Goal: Information Seeking & Learning: Check status

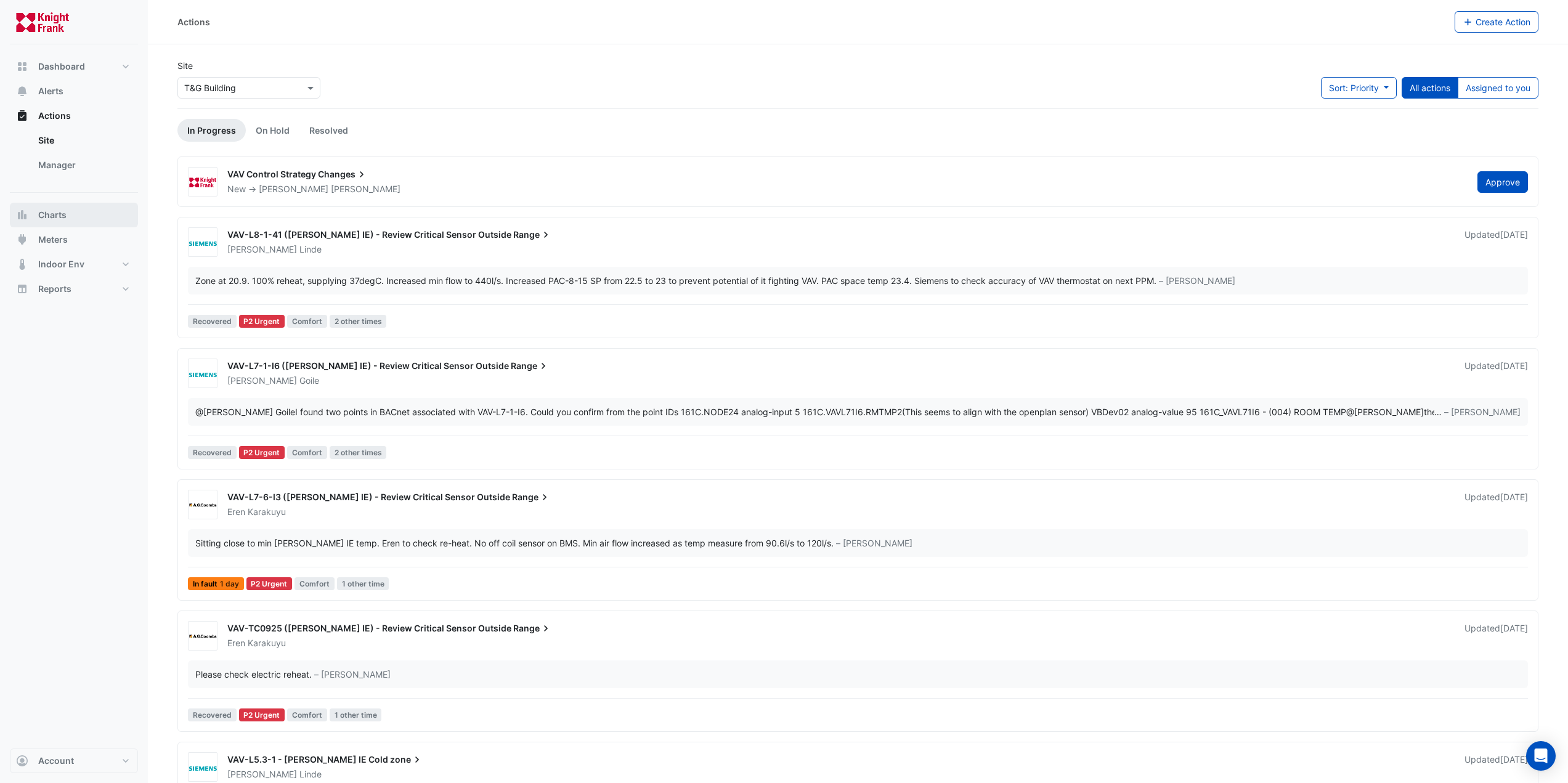
click at [43, 212] on span "Charts" at bounding box center [53, 215] width 28 height 12
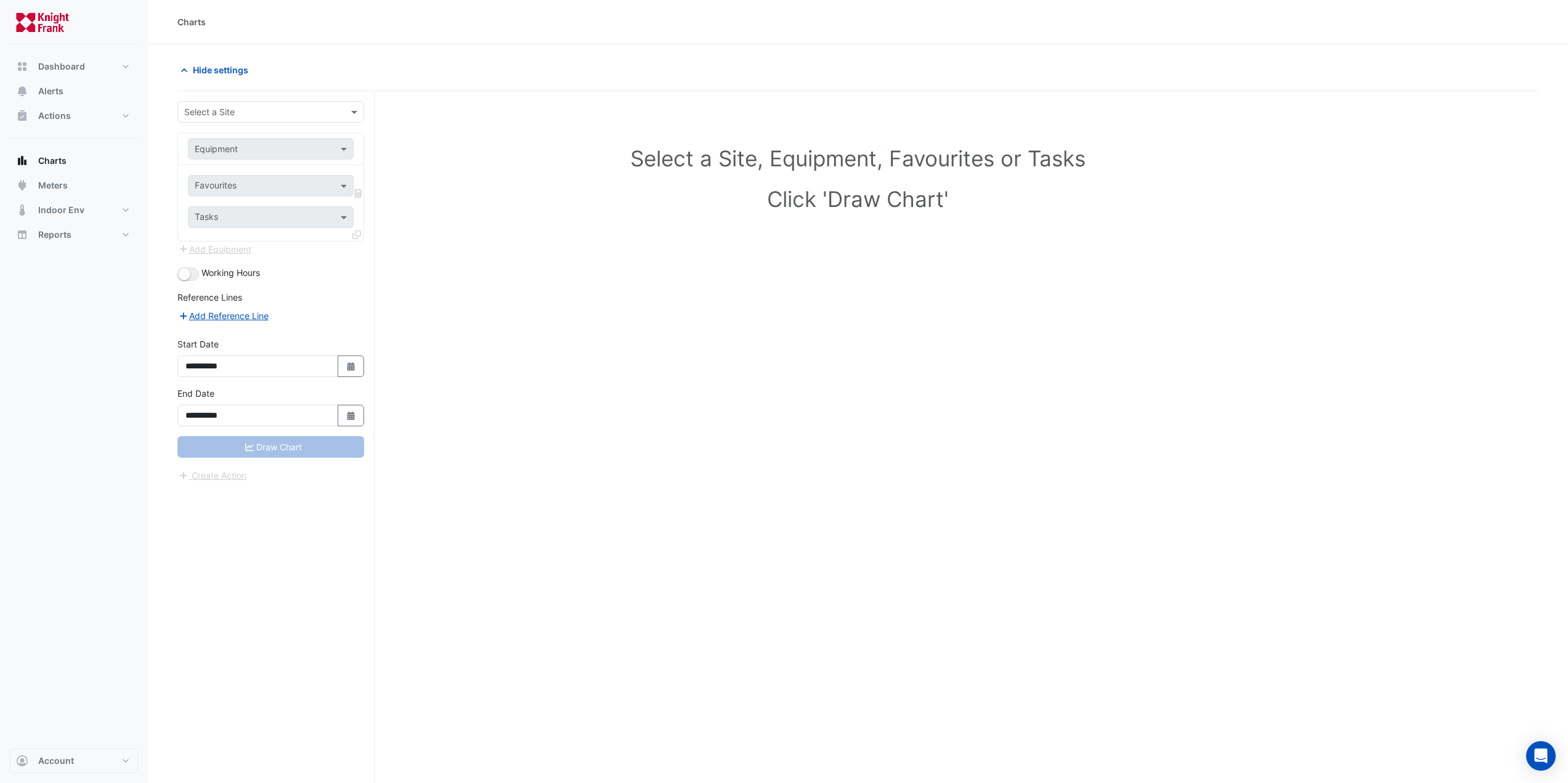
click at [253, 108] on input "text" at bounding box center [258, 112] width 149 height 13
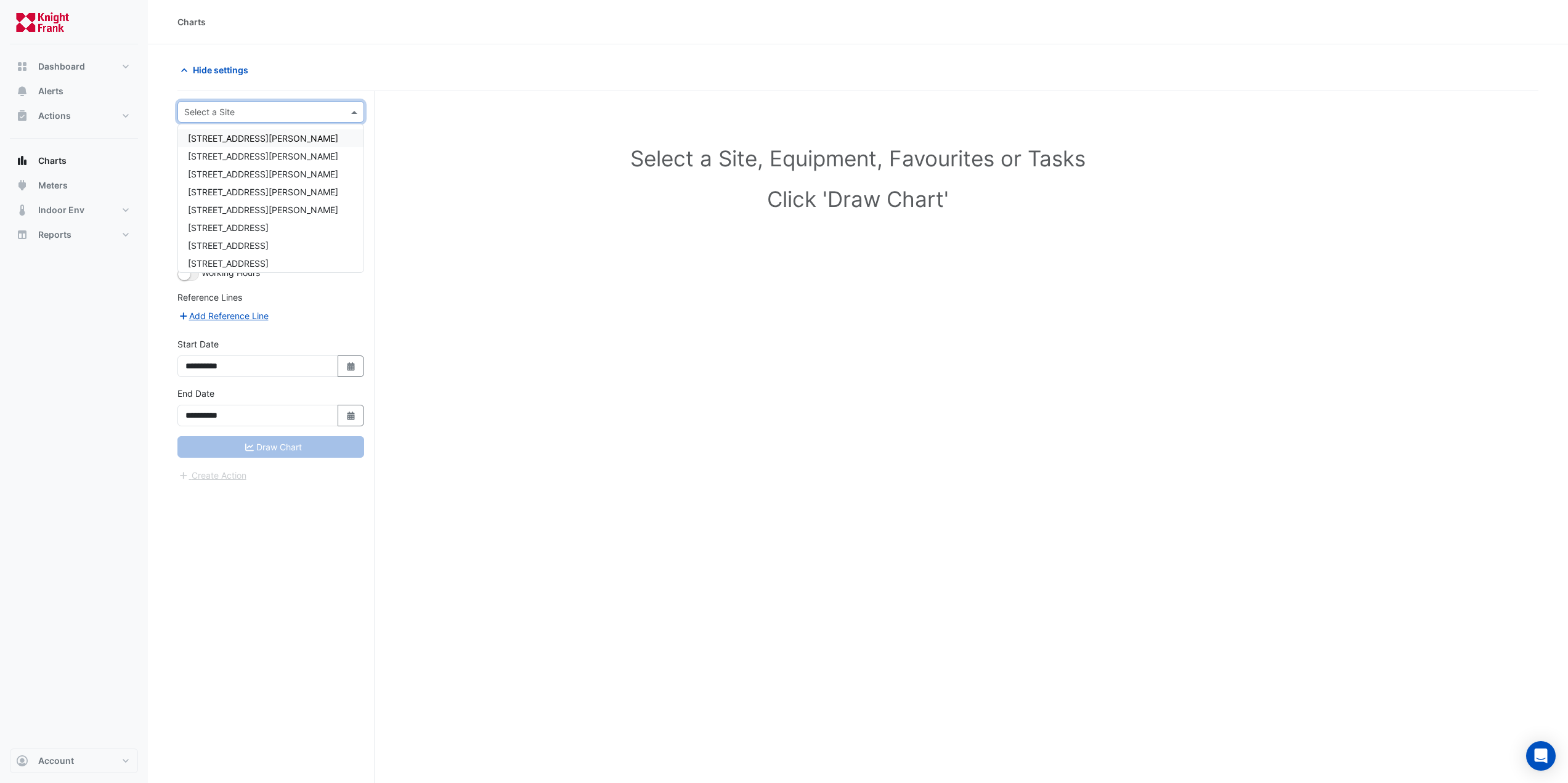
type input "*"
click at [235, 254] on span "T&G Building" at bounding box center [213, 258] width 52 height 11
click at [213, 147] on input "text" at bounding box center [258, 149] width 127 height 13
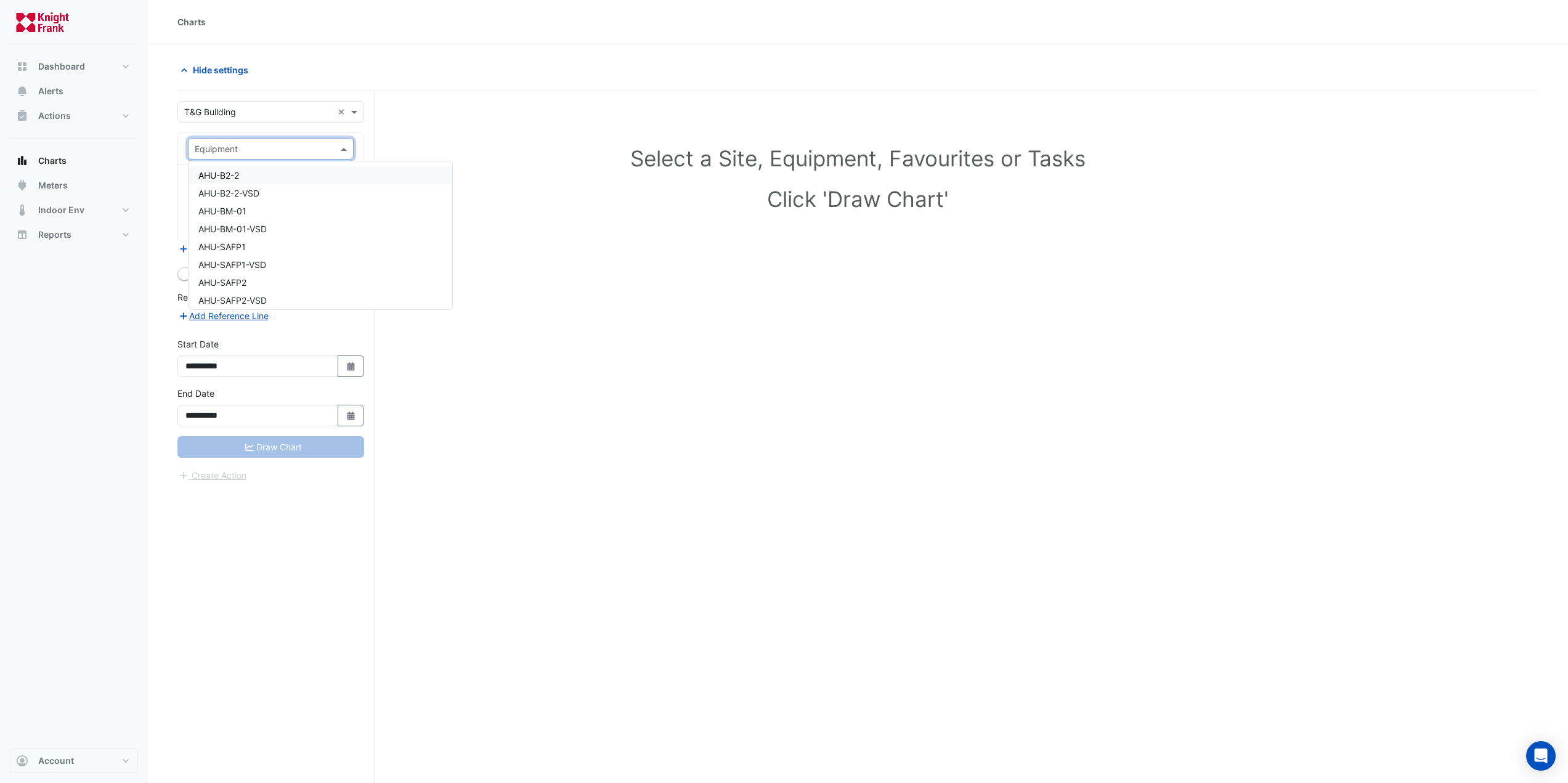
click at [252, 177] on div "AHU-B2-2" at bounding box center [320, 175] width 264 height 18
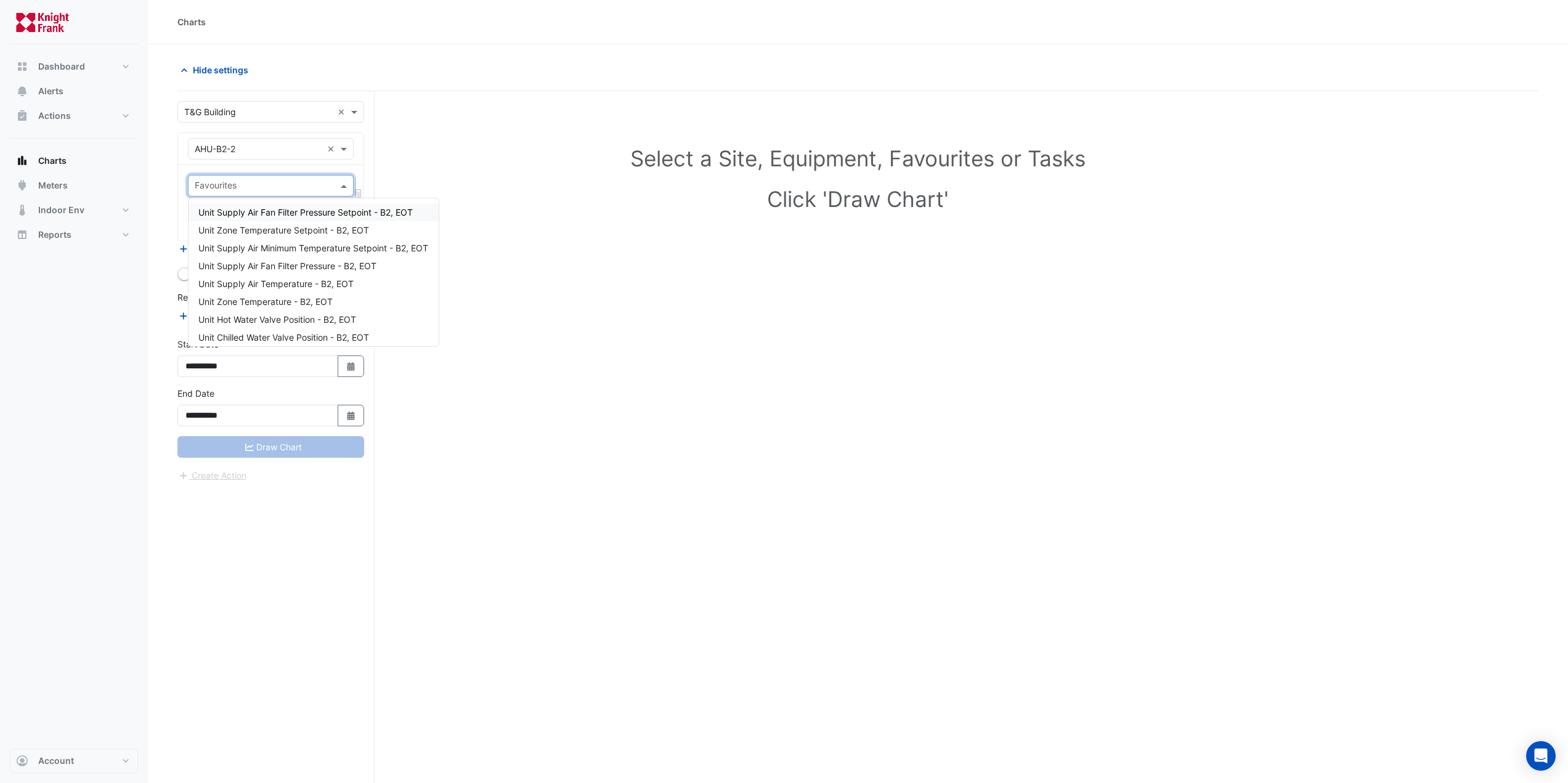
click at [246, 184] on input "text" at bounding box center [264, 187] width 138 height 13
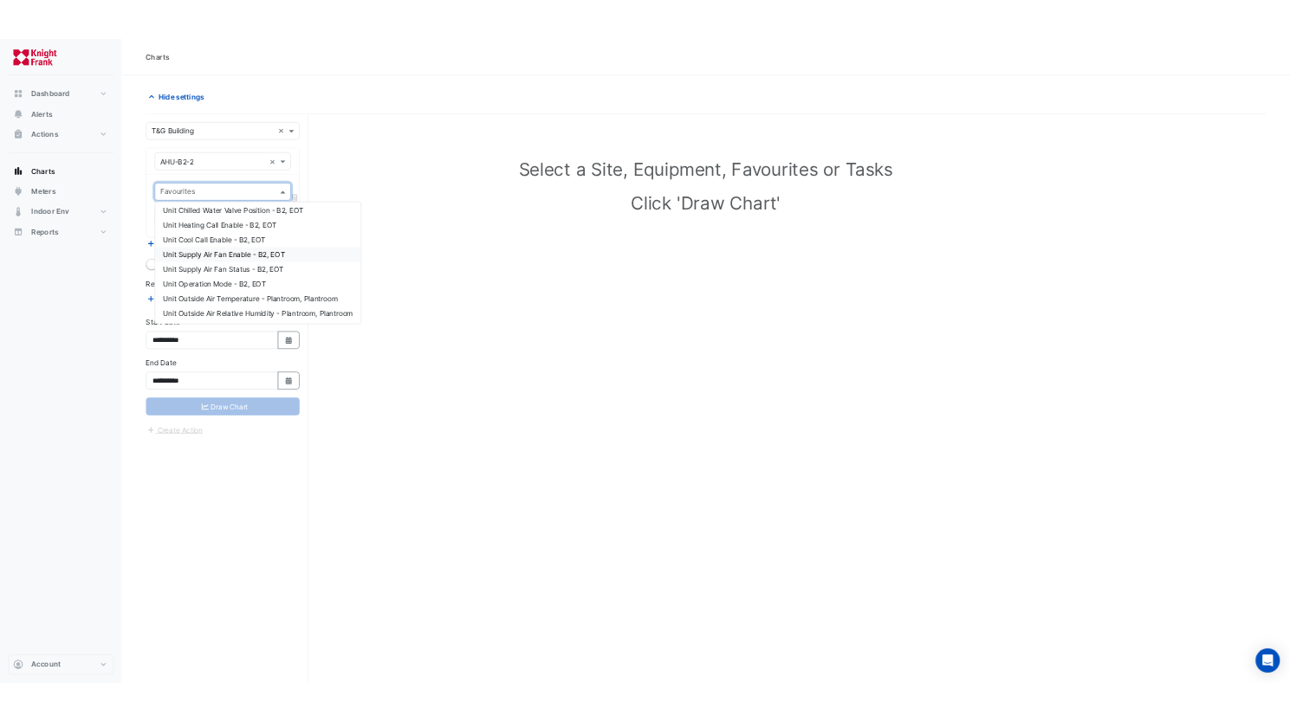
scroll to position [183, 0]
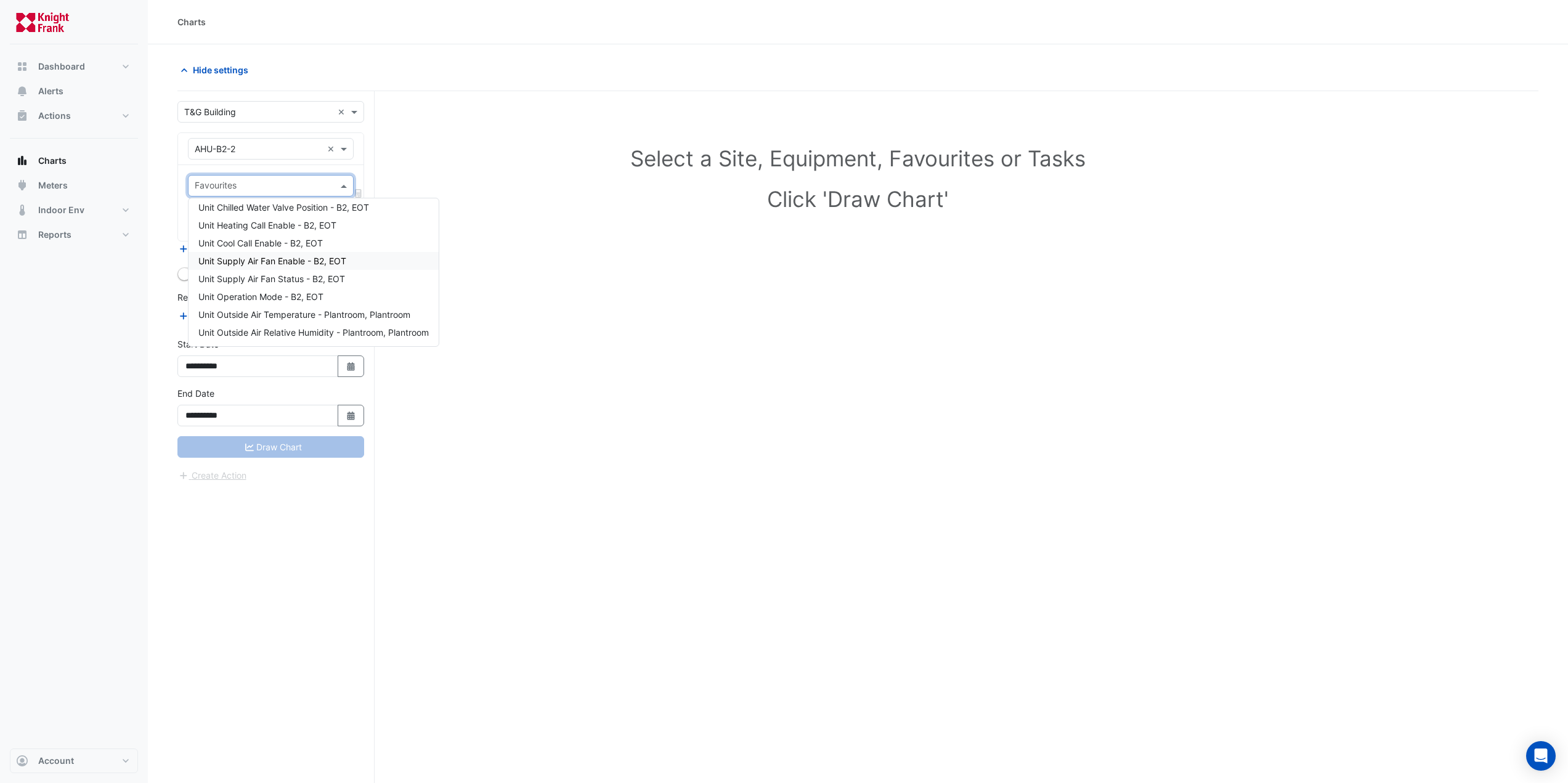
click at [287, 260] on span "Unit Supply Air Fan Enable - B2, EOT" at bounding box center [272, 260] width 148 height 11
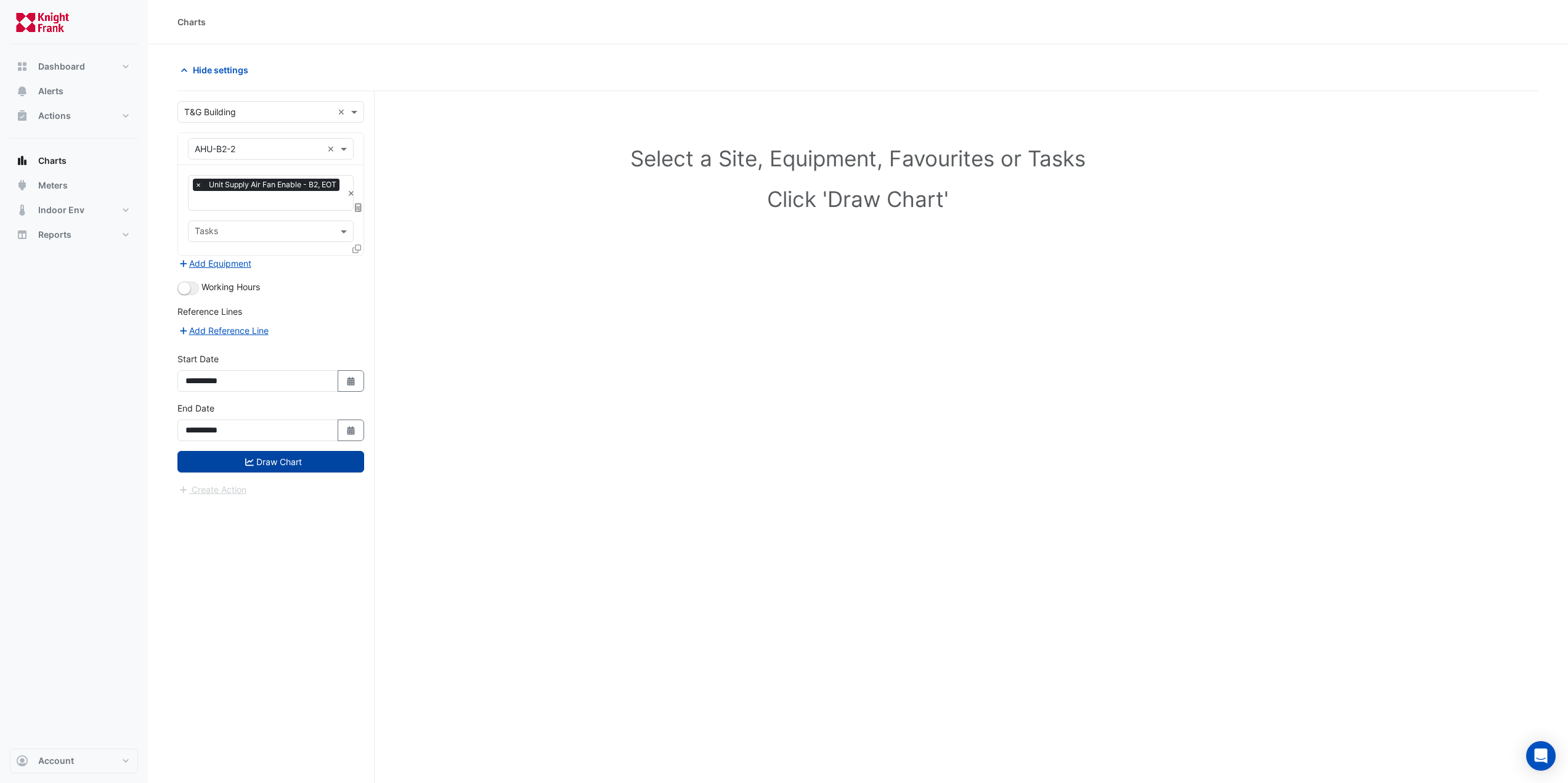
click at [282, 457] on button "Draw Chart" at bounding box center [270, 462] width 186 height 21
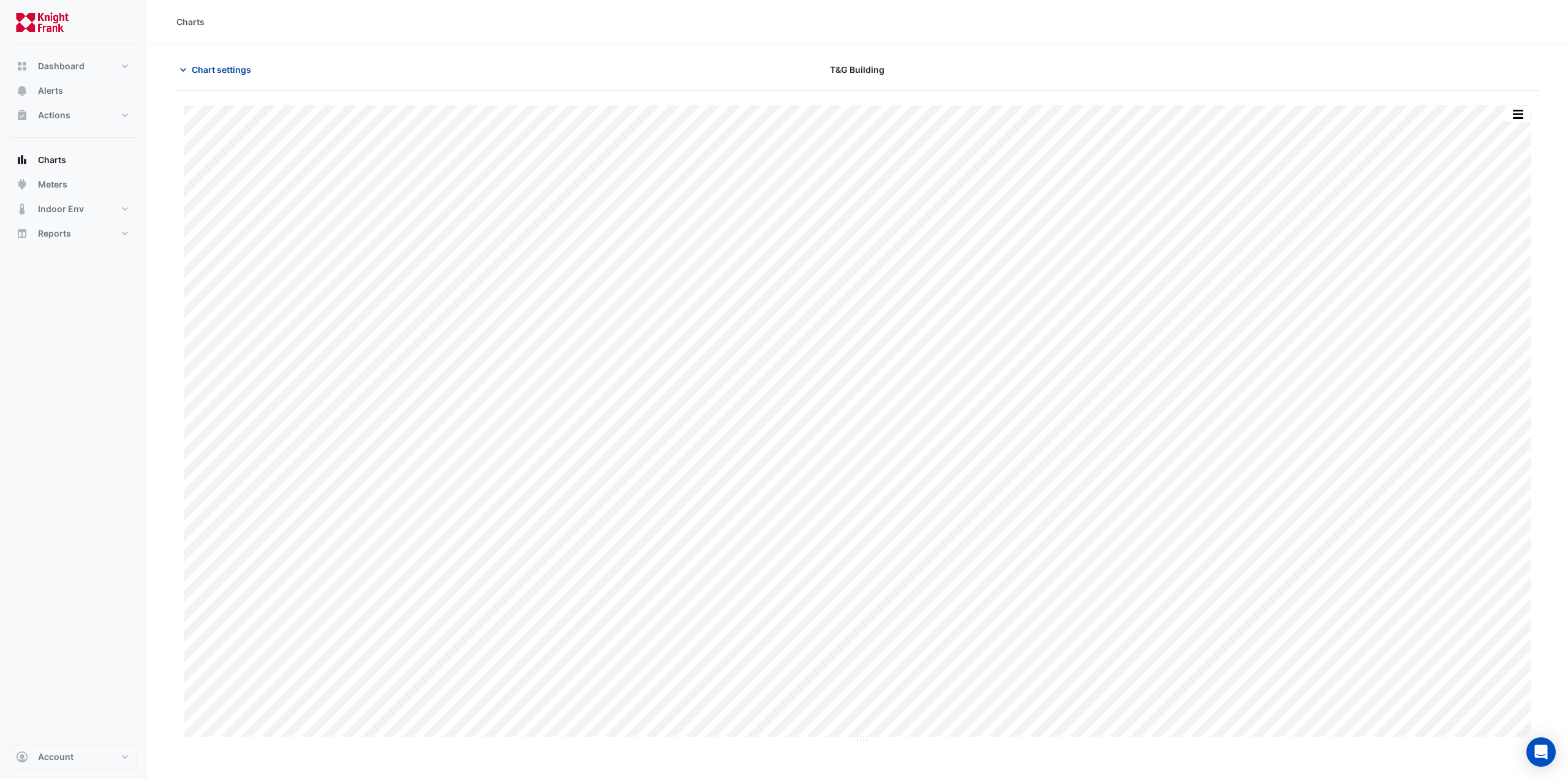
click at [203, 71] on span "Chart settings" at bounding box center [221, 69] width 59 height 13
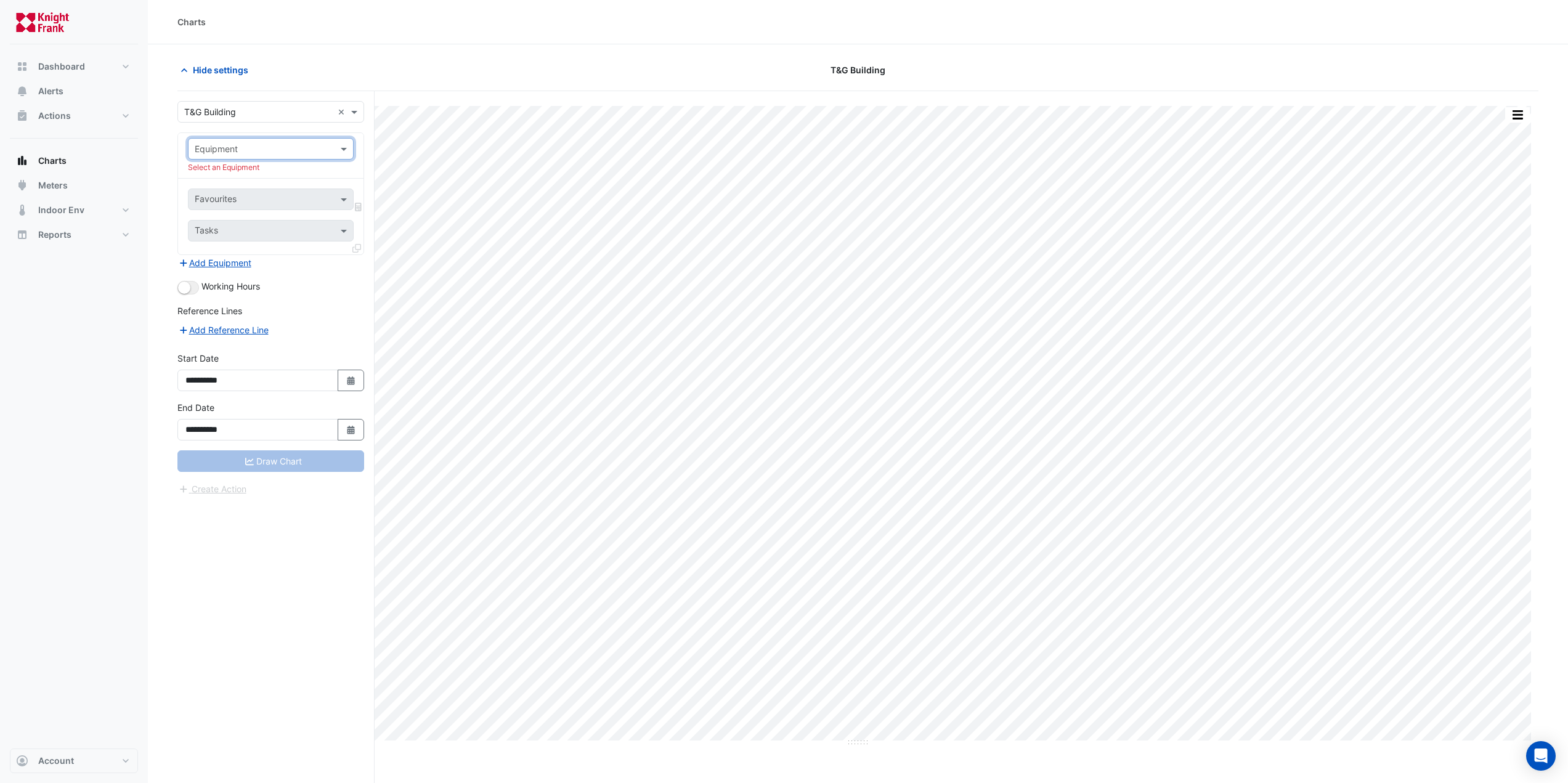
click at [280, 149] on input "text" at bounding box center [258, 149] width 127 height 13
type input "***"
click at [227, 231] on span "FCU-G-20" at bounding box center [219, 228] width 41 height 11
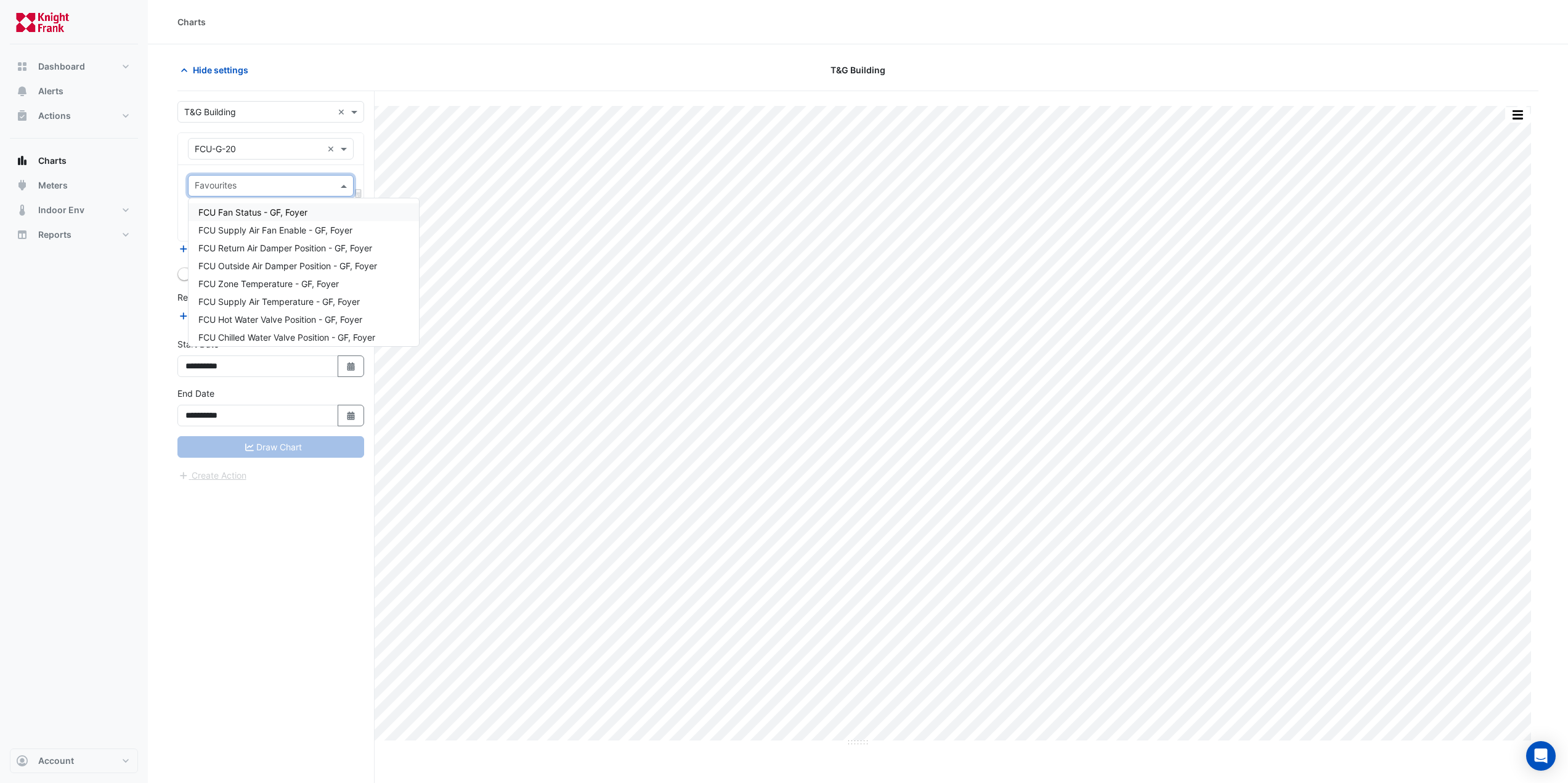
click at [223, 182] on input "text" at bounding box center [264, 187] width 138 height 13
click at [282, 230] on span "FCU Supply Air Fan Enable - GF, Foyer" at bounding box center [275, 230] width 154 height 11
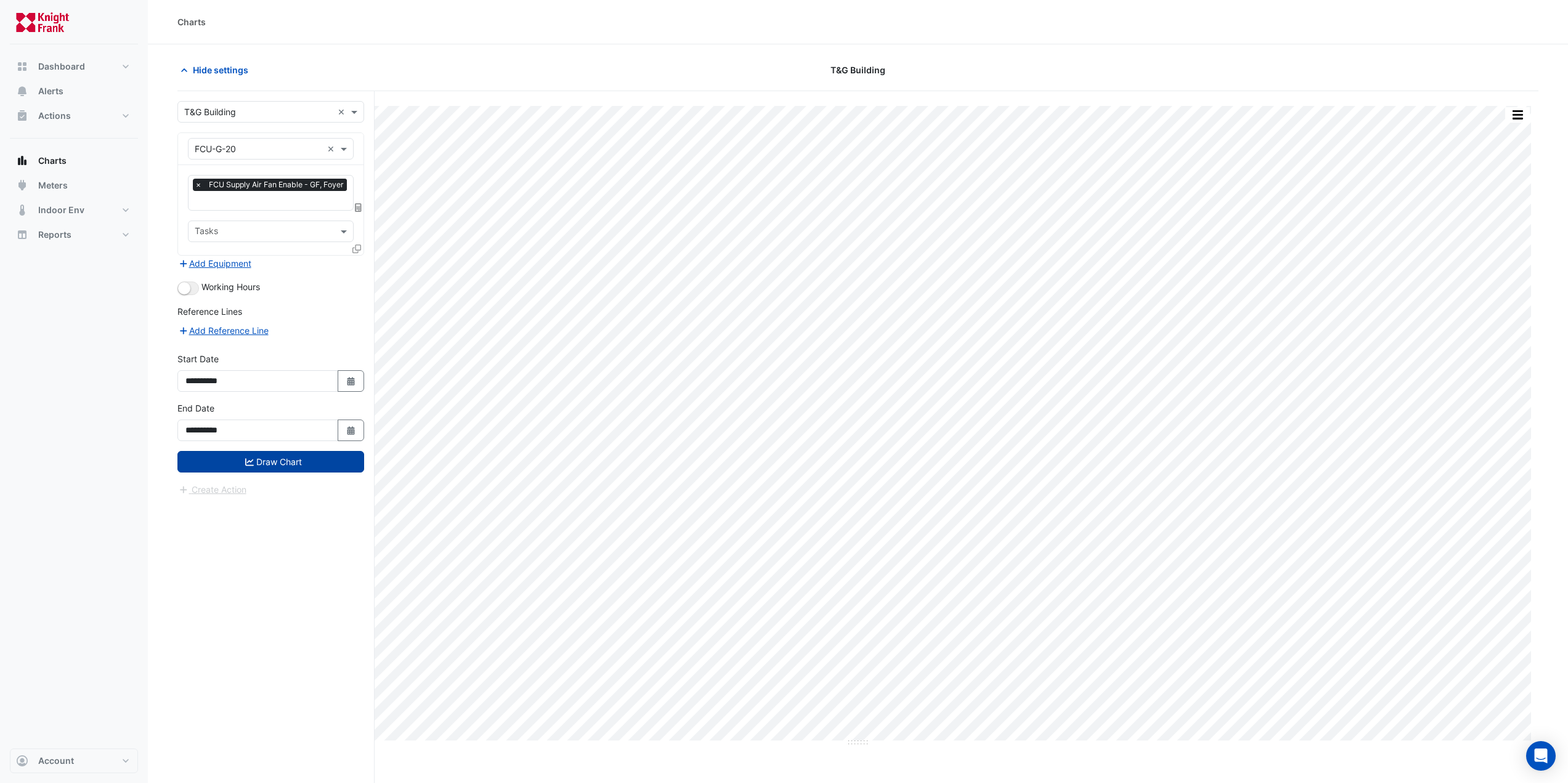
click at [285, 457] on button "Draw Chart" at bounding box center [270, 462] width 186 height 21
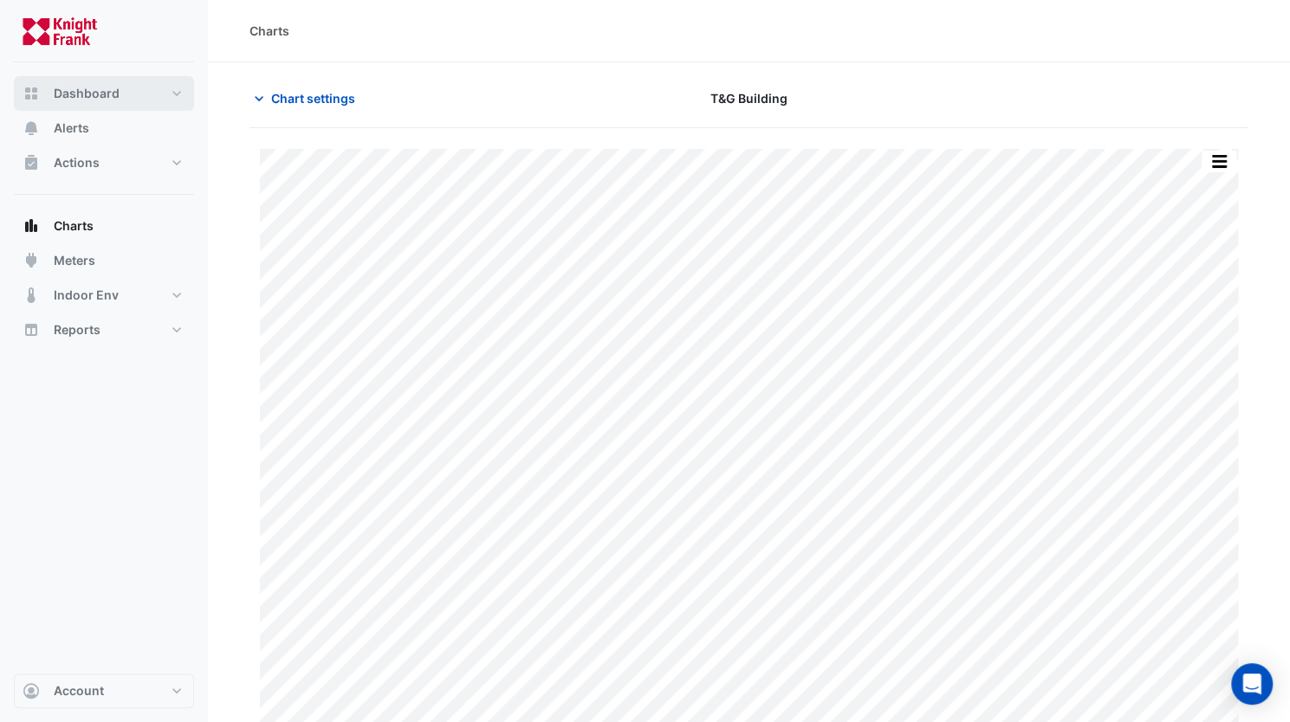
click at [74, 95] on span "Dashboard" at bounding box center [87, 93] width 66 height 17
select select "***"
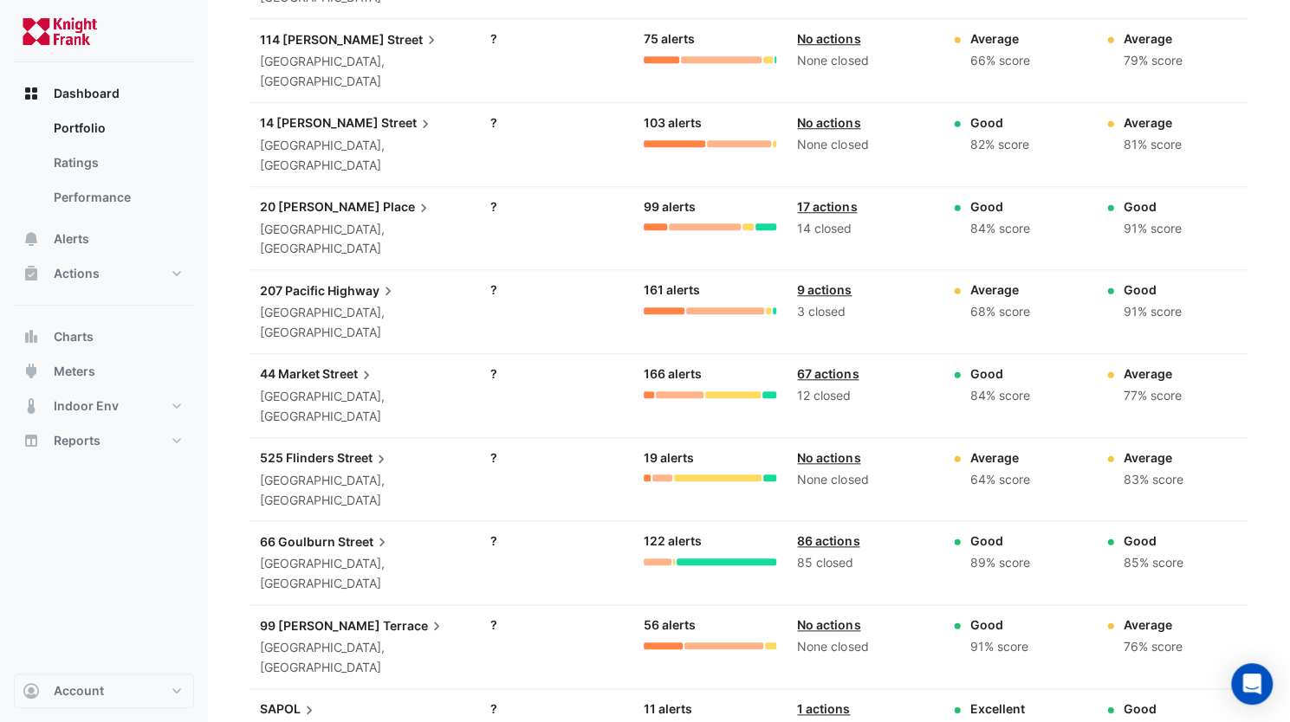
scroll to position [787, 0]
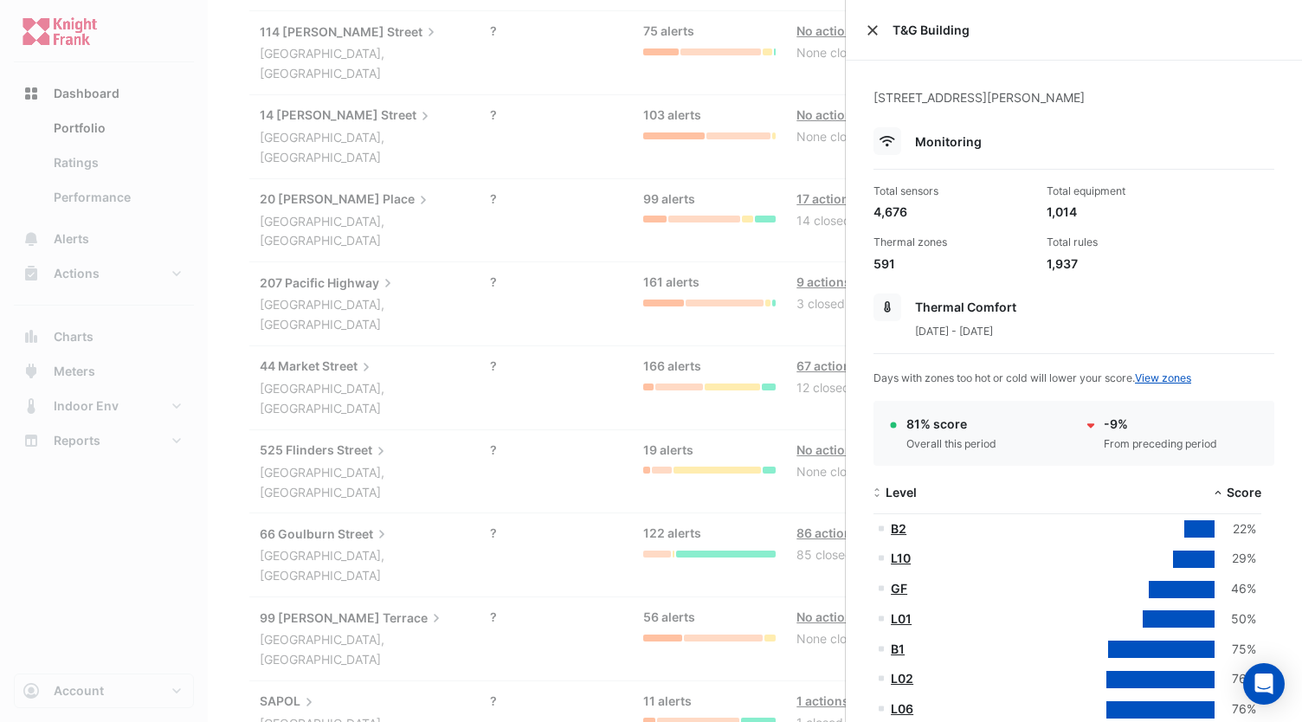
click at [869, 29] on button "Close" at bounding box center [873, 30] width 12 height 12
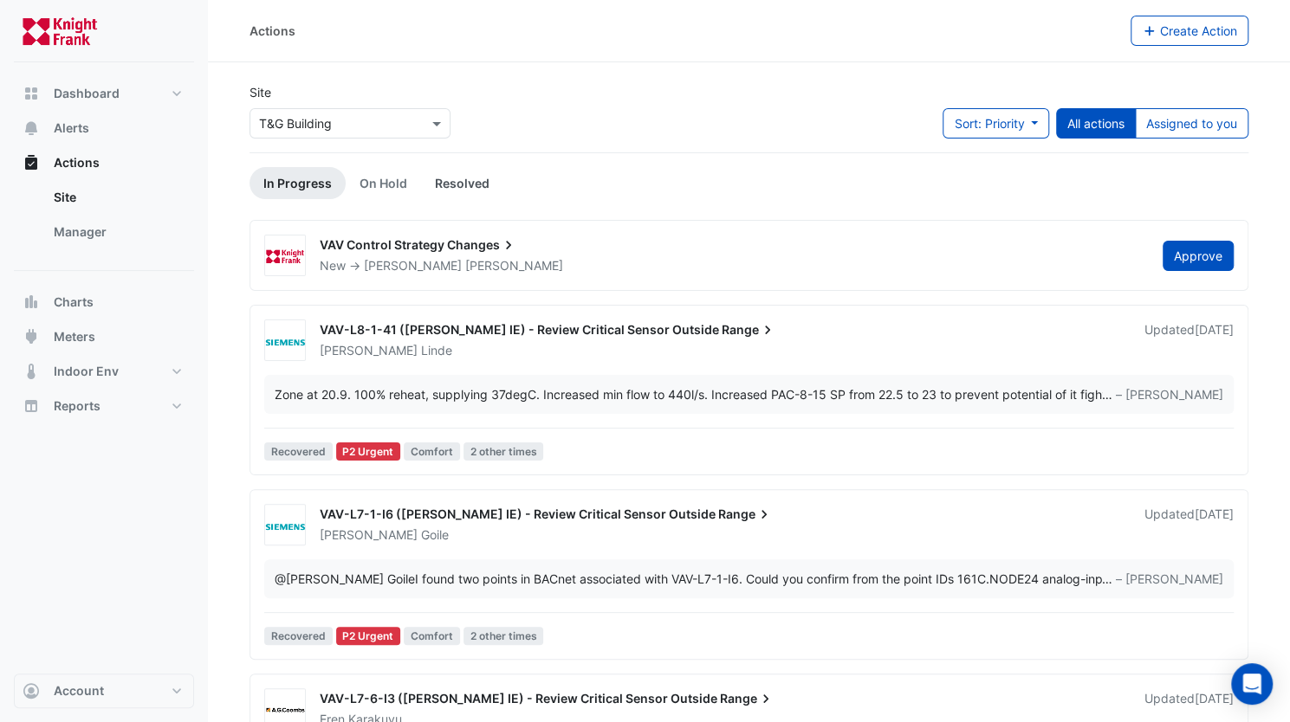
click at [454, 174] on link "Resolved" at bounding box center [462, 183] width 82 height 32
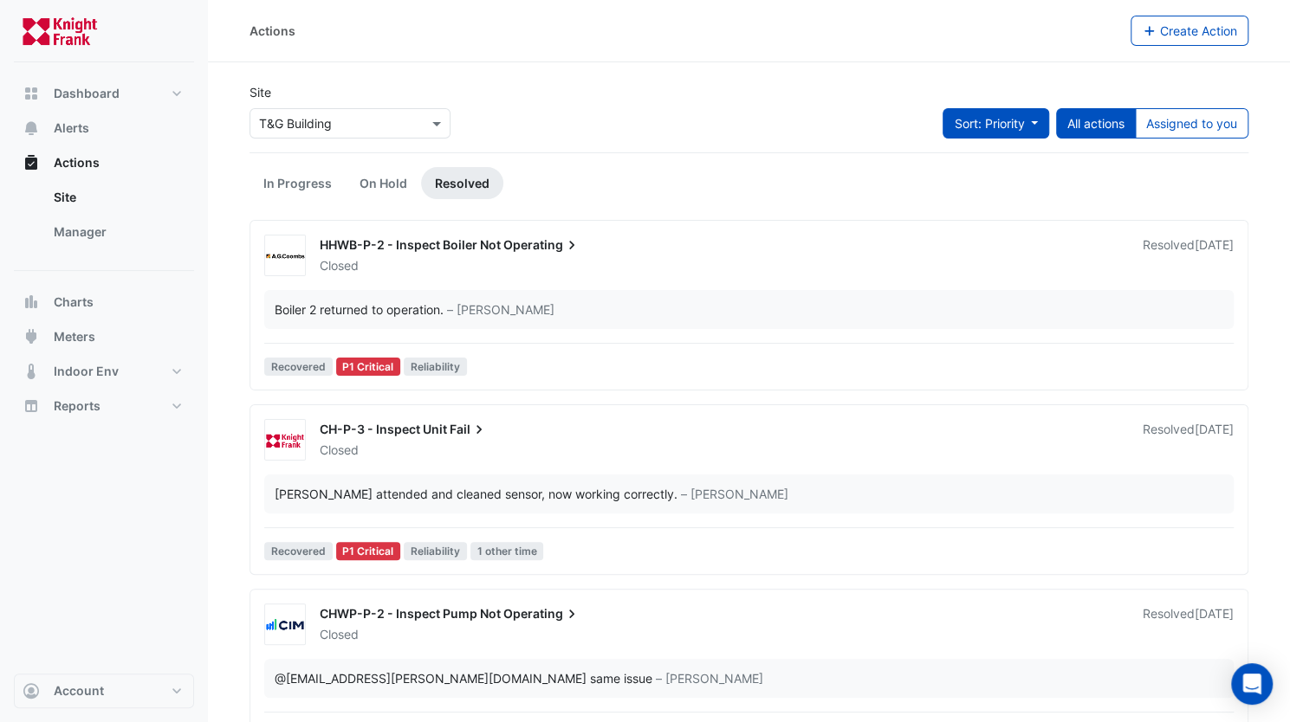
click at [991, 119] on span "Sort: Priority" at bounding box center [988, 123] width 70 height 15
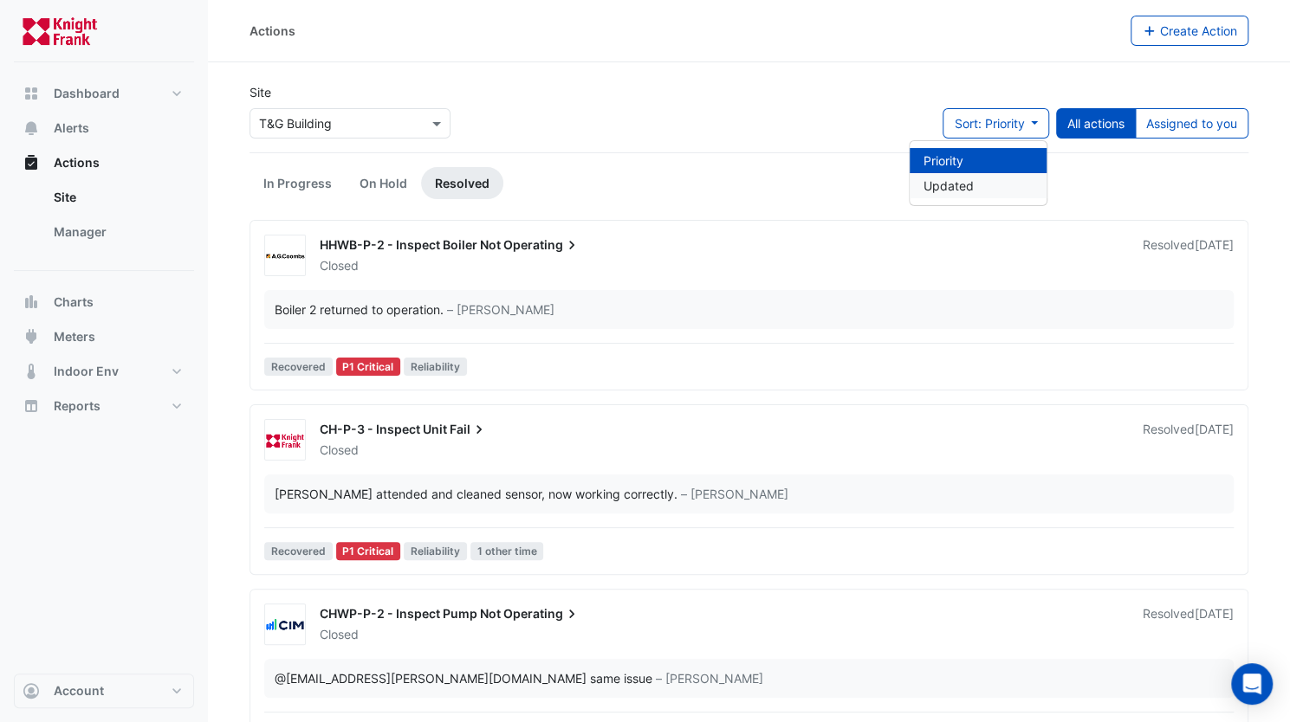
click at [966, 184] on li "Updated" at bounding box center [977, 185] width 137 height 25
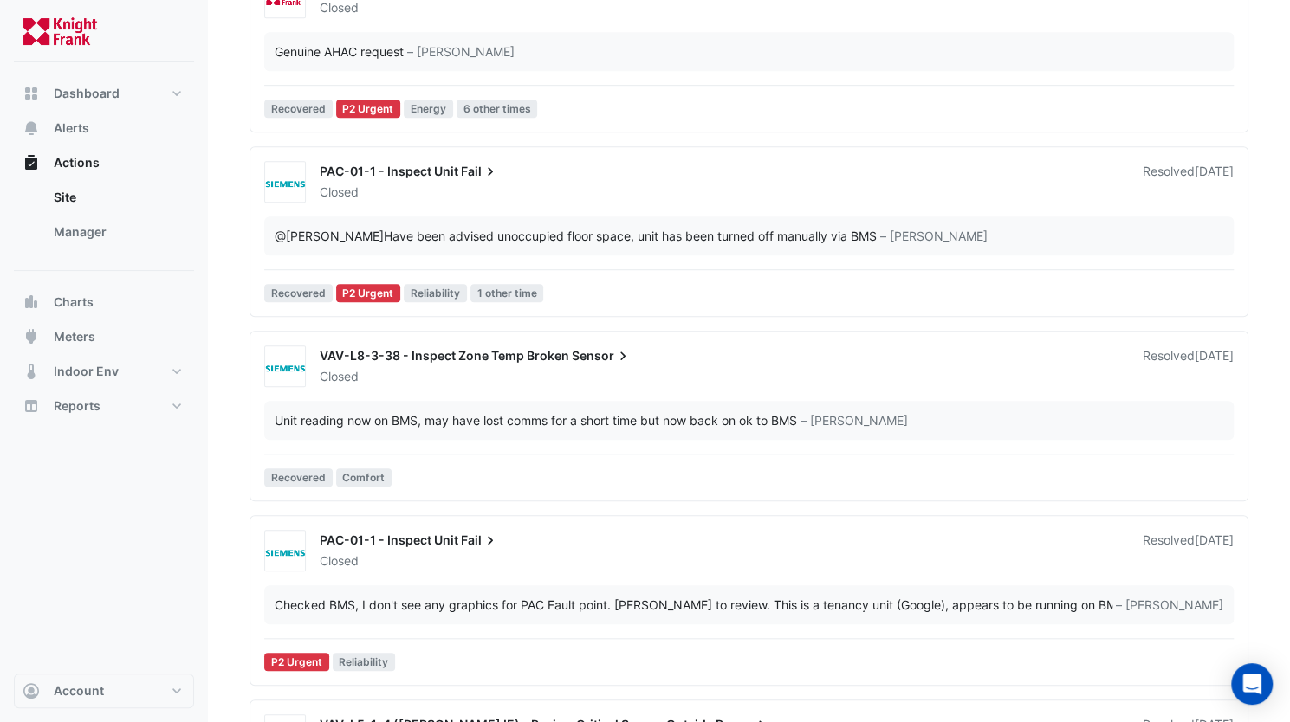
scroll to position [606, 0]
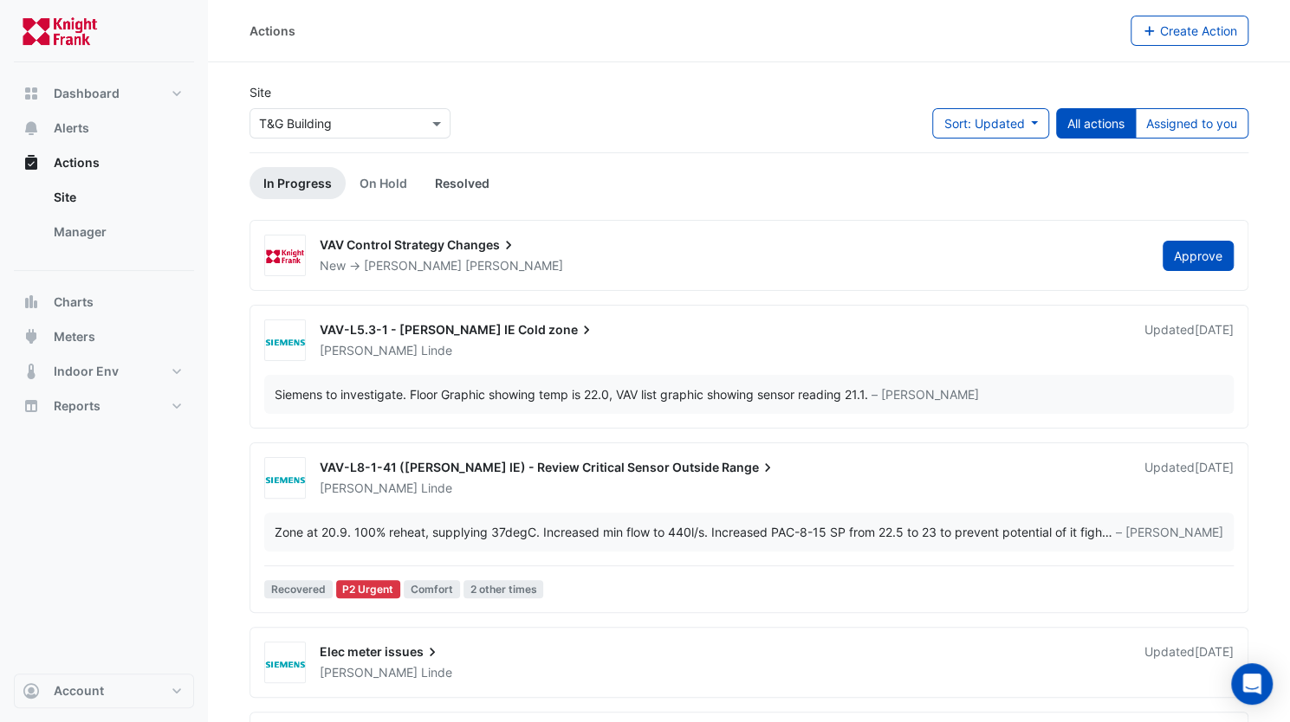
click at [441, 179] on link "Resolved" at bounding box center [462, 183] width 82 height 32
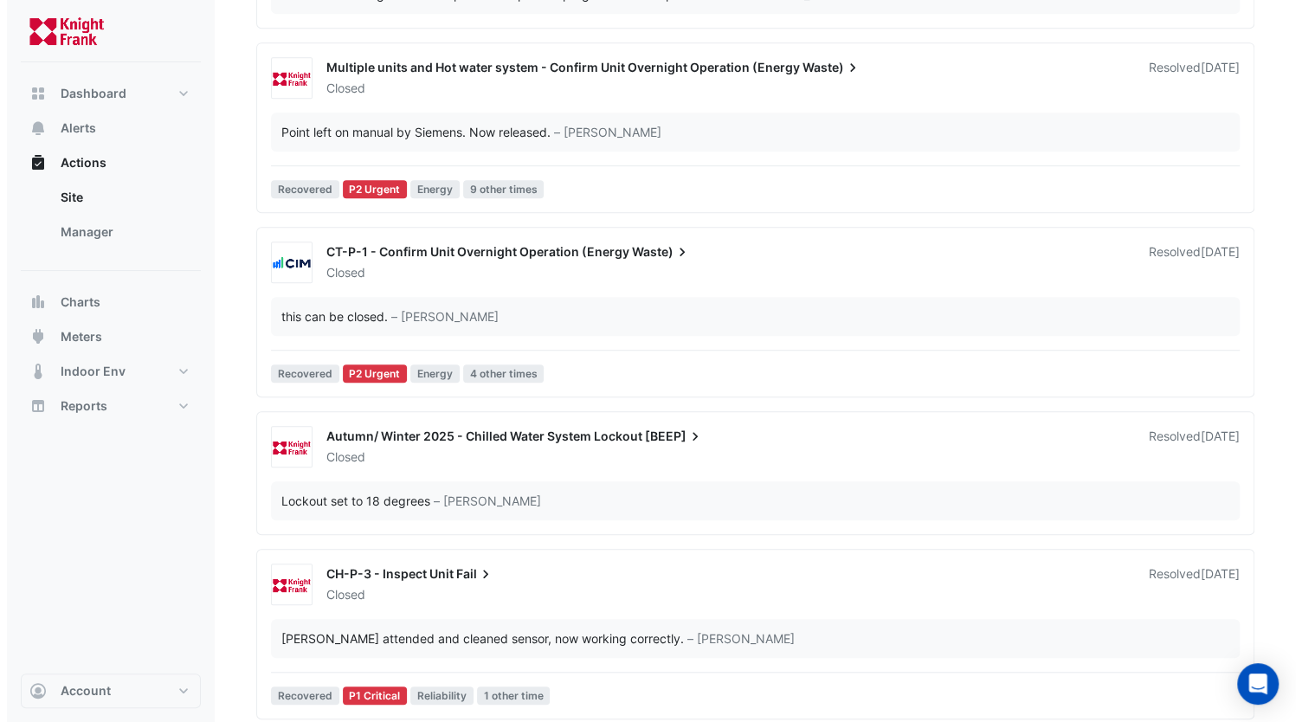
scroll to position [8227, 0]
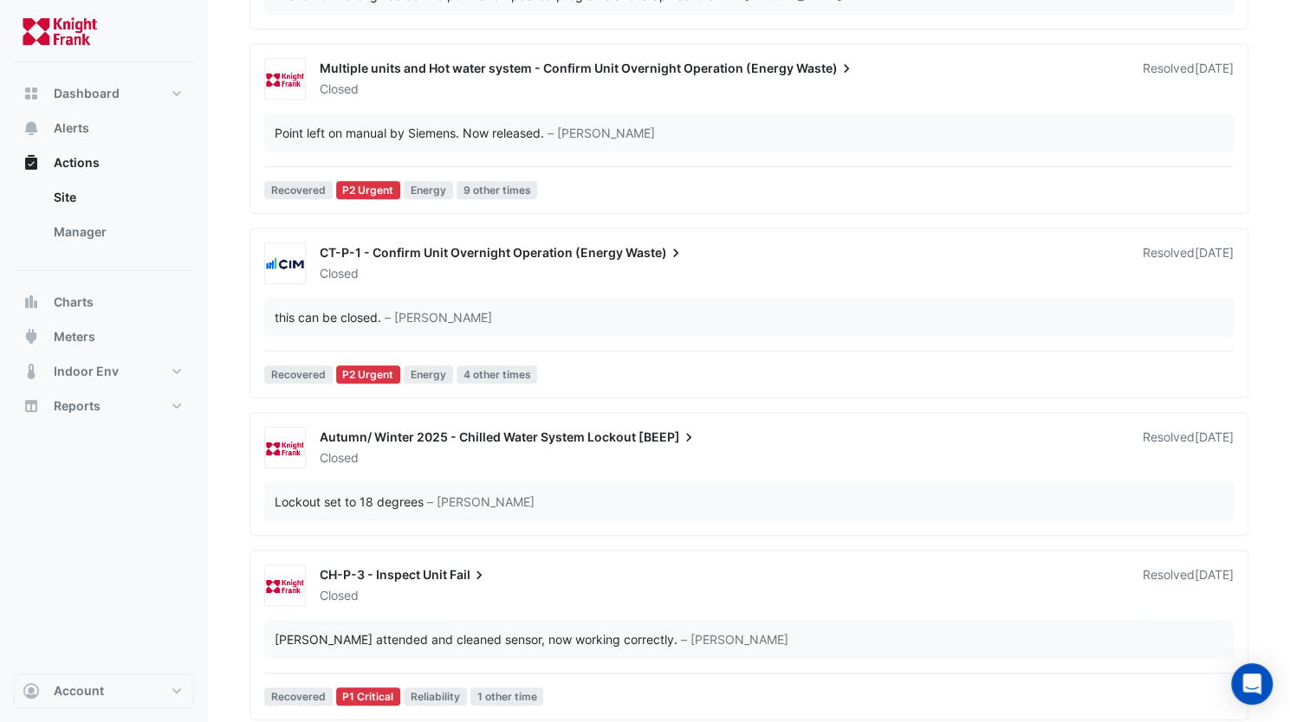
click at [643, 437] on span "[BEEP]" at bounding box center [667, 437] width 59 height 17
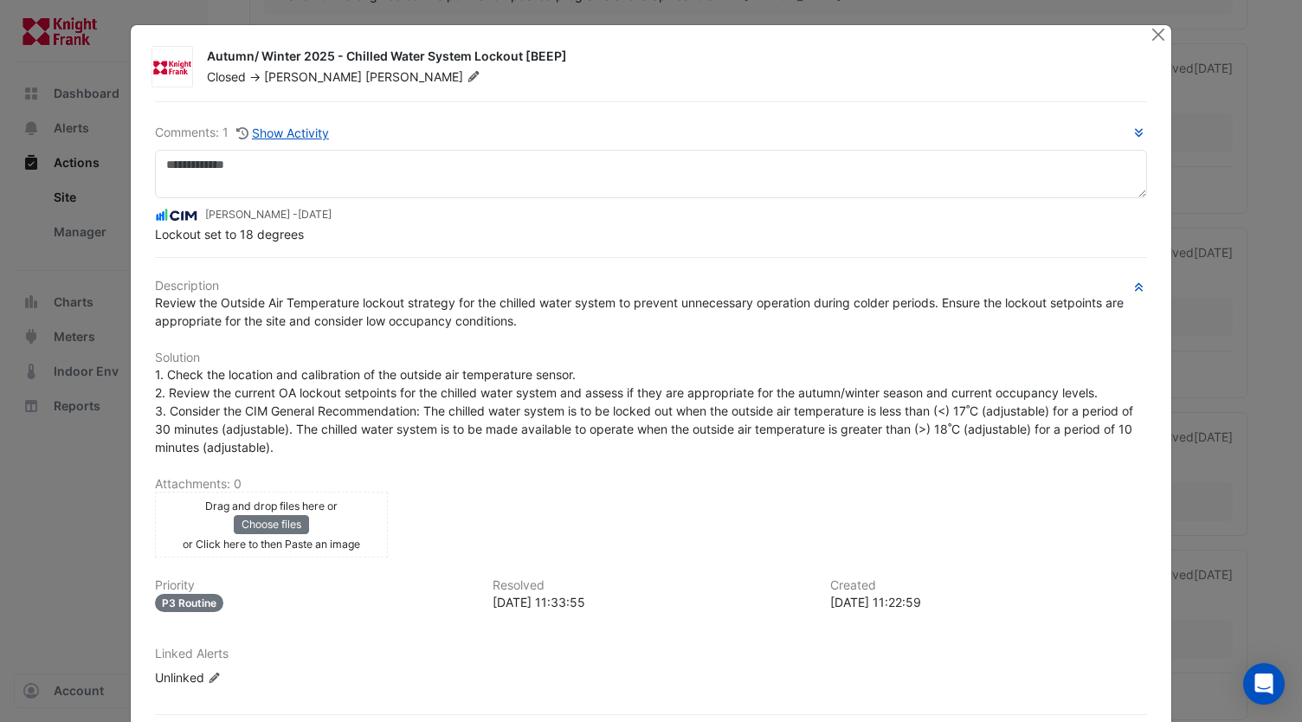
click at [362, 340] on div "Description Review the Outside Air Temperature lockout strategy for the chilled…" at bounding box center [651, 490] width 992 height 422
click at [1153, 36] on button "Close" at bounding box center [1159, 34] width 18 height 18
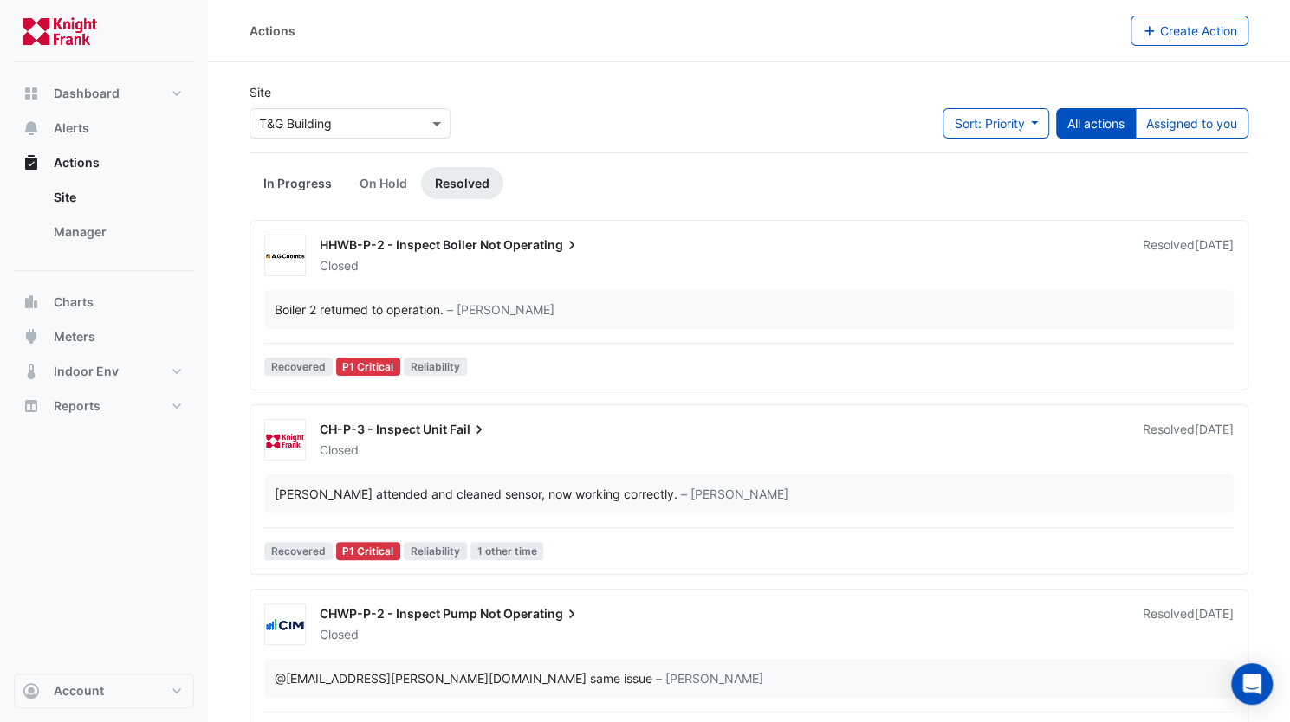
click at [272, 182] on link "In Progress" at bounding box center [297, 183] width 96 height 32
